Goal: Information Seeking & Learning: Stay updated

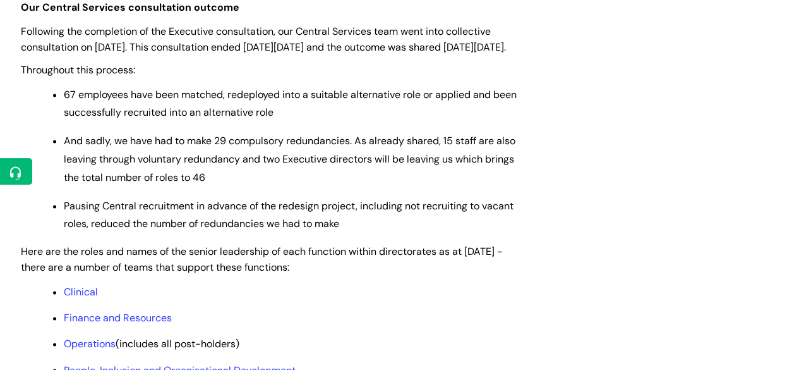
scroll to position [1038, 0]
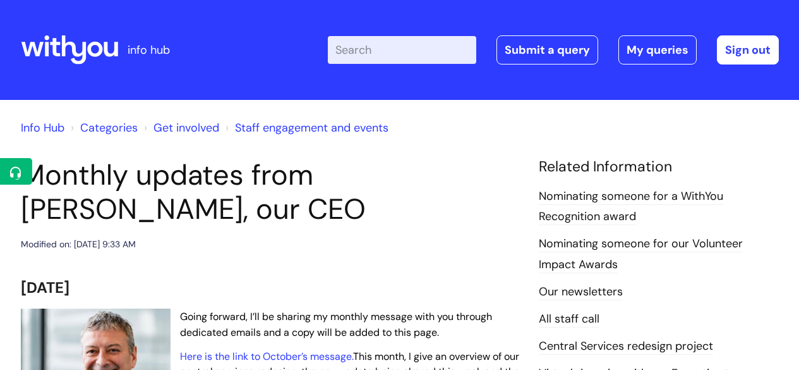
scroll to position [124, 0]
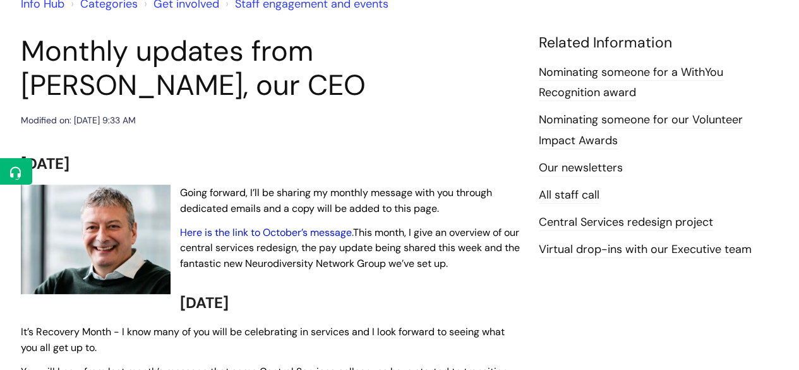
click at [247, 233] on link "Here is the link to October’s message." at bounding box center [266, 232] width 173 height 13
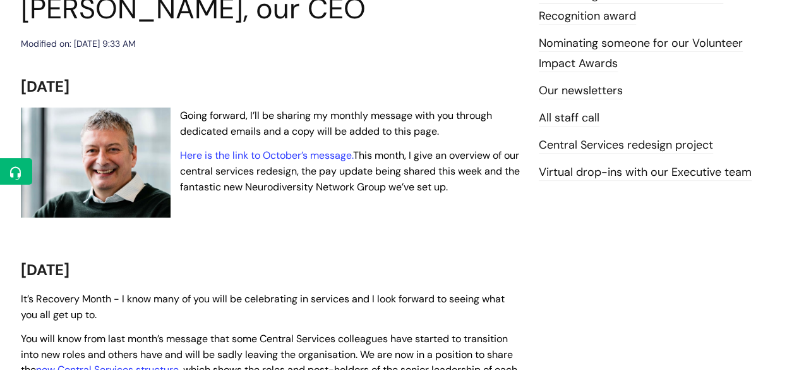
scroll to position [233, 0]
